Goal: Information Seeking & Learning: Learn about a topic

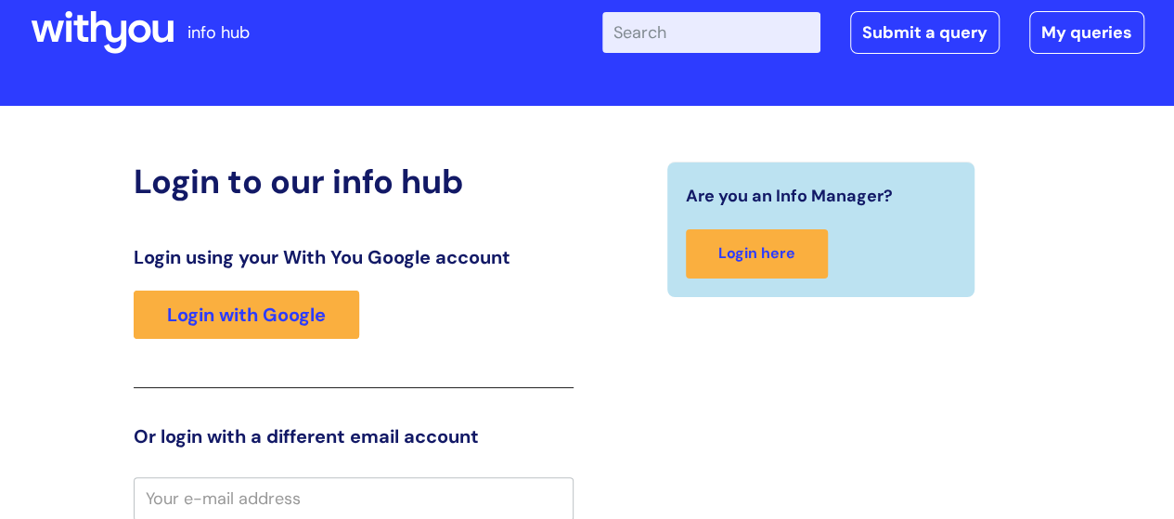
scroll to position [41, 0]
click at [728, 21] on input "Enter your search term here..." at bounding box center [711, 32] width 218 height 41
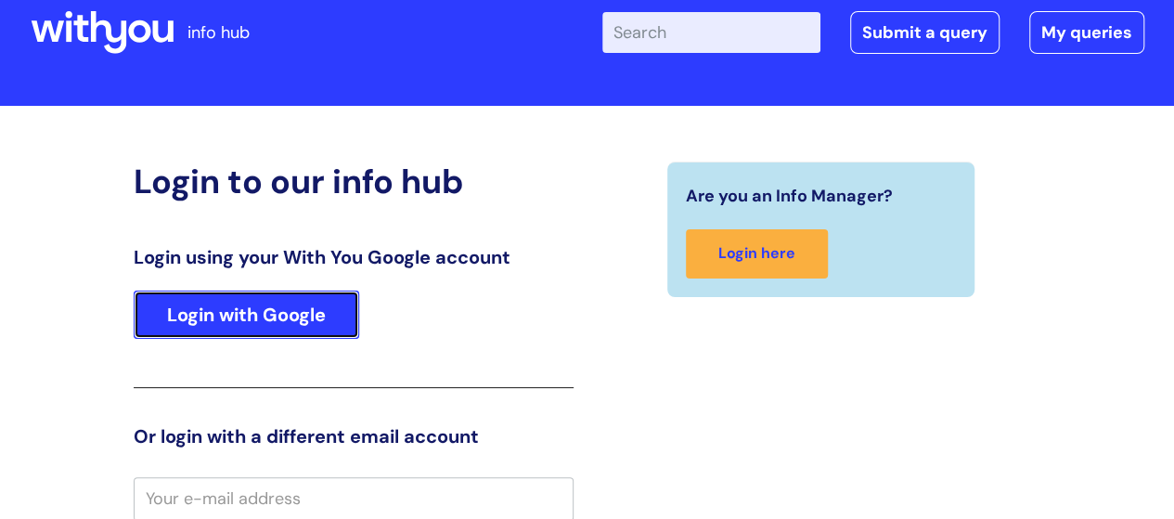
click at [313, 310] on link "Login with Google" at bounding box center [246, 314] width 225 height 48
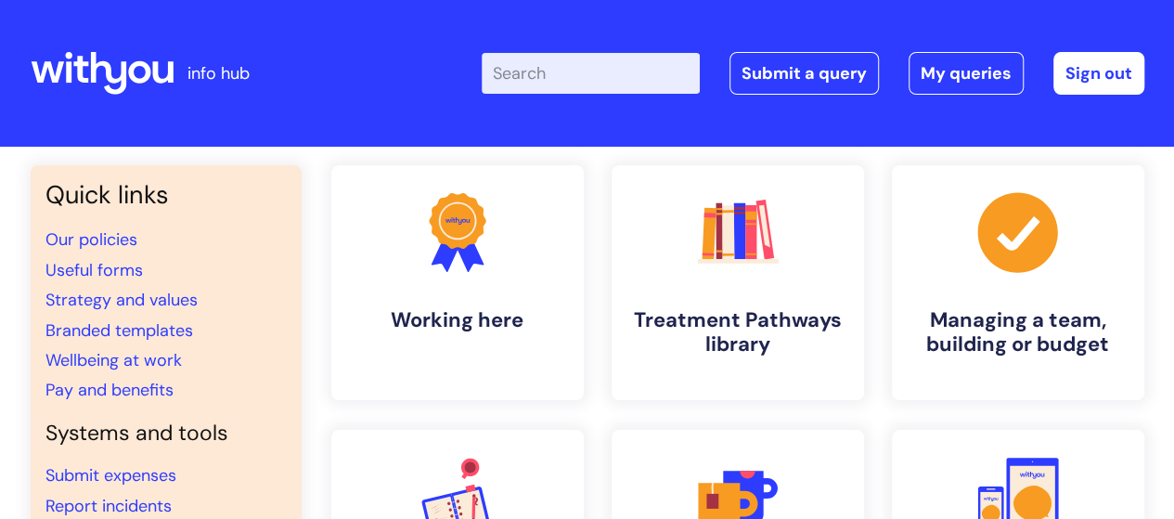
click at [646, 74] on input "Enter your search term here..." at bounding box center [590, 73] width 218 height 41
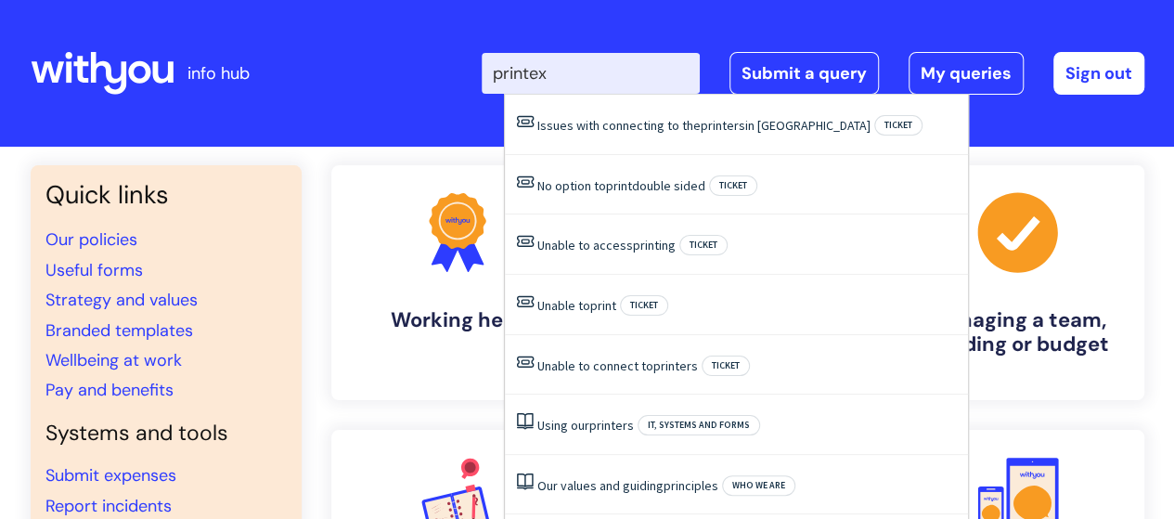
type input "printex"
click button "Search" at bounding box center [0, 0] width 0 height 0
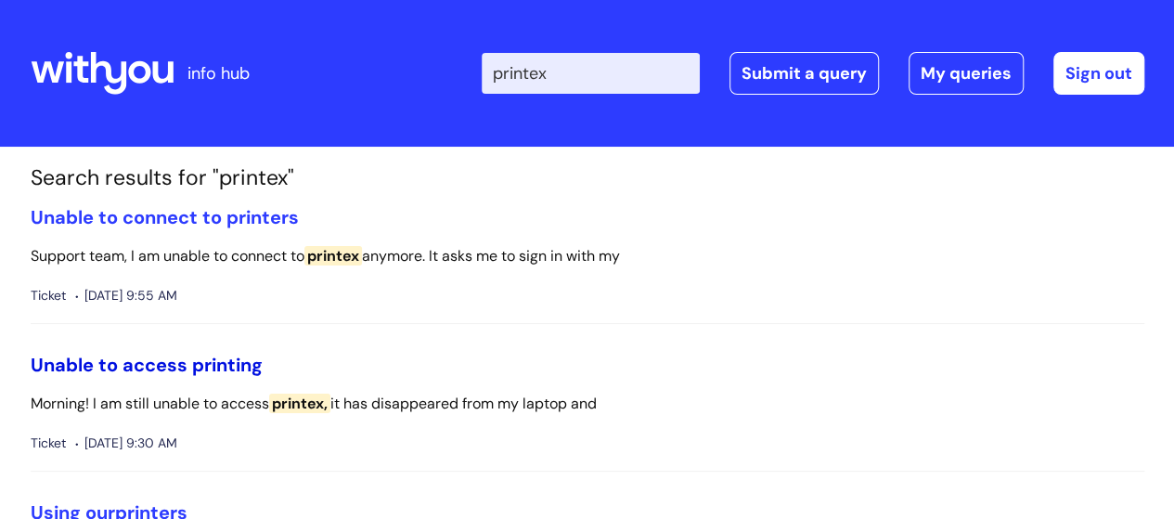
click at [232, 365] on link "Unable to access printing" at bounding box center [147, 365] width 232 height 24
click at [254, 221] on link "Unable to connect to printers" at bounding box center [165, 217] width 268 height 24
